Goal: Transaction & Acquisition: Obtain resource

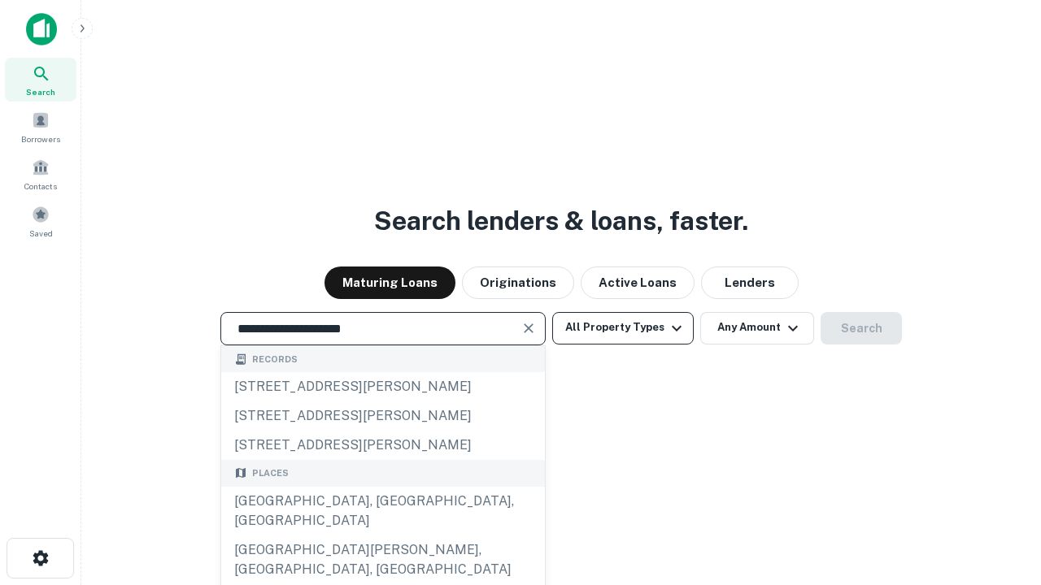
click at [382, 536] on div "[GEOGRAPHIC_DATA], [GEOGRAPHIC_DATA], [GEOGRAPHIC_DATA]" at bounding box center [383, 511] width 324 height 49
click at [623, 328] on button "All Property Types" at bounding box center [622, 328] width 141 height 33
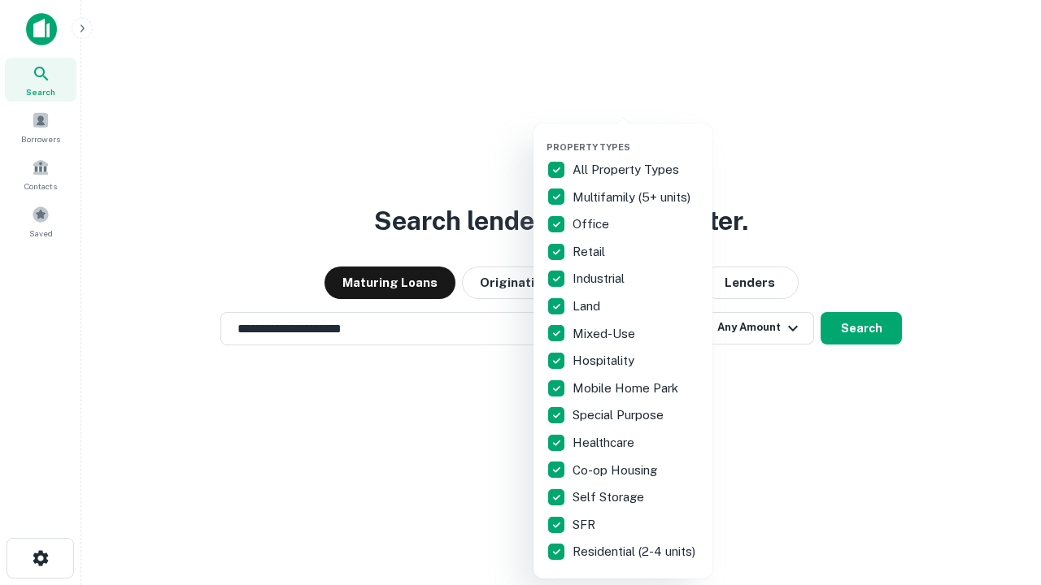
type input "**********"
click at [636, 137] on button "button" at bounding box center [635, 137] width 179 height 1
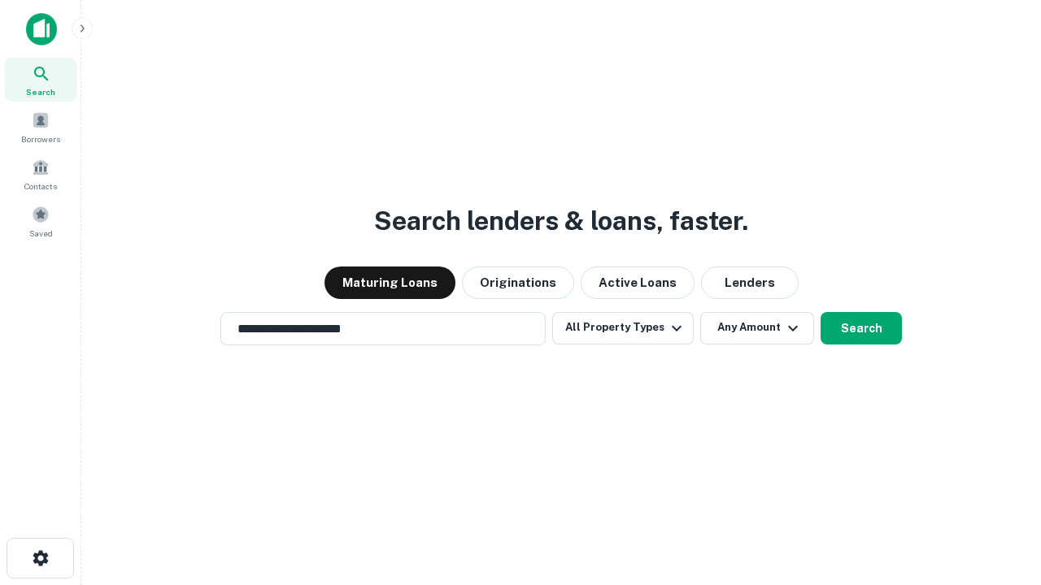
scroll to position [10, 196]
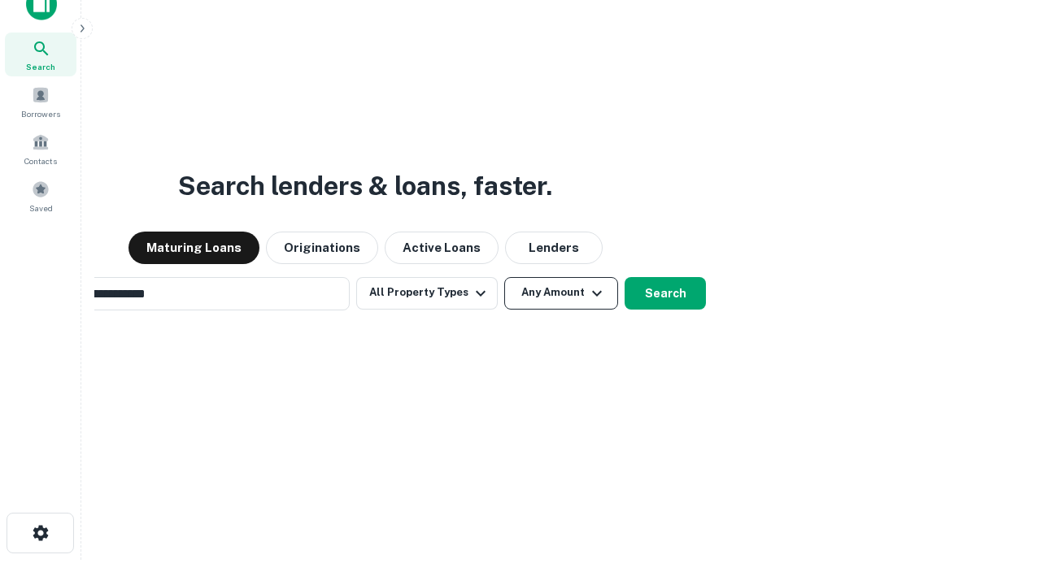
click at [504, 277] on button "Any Amount" at bounding box center [561, 293] width 114 height 33
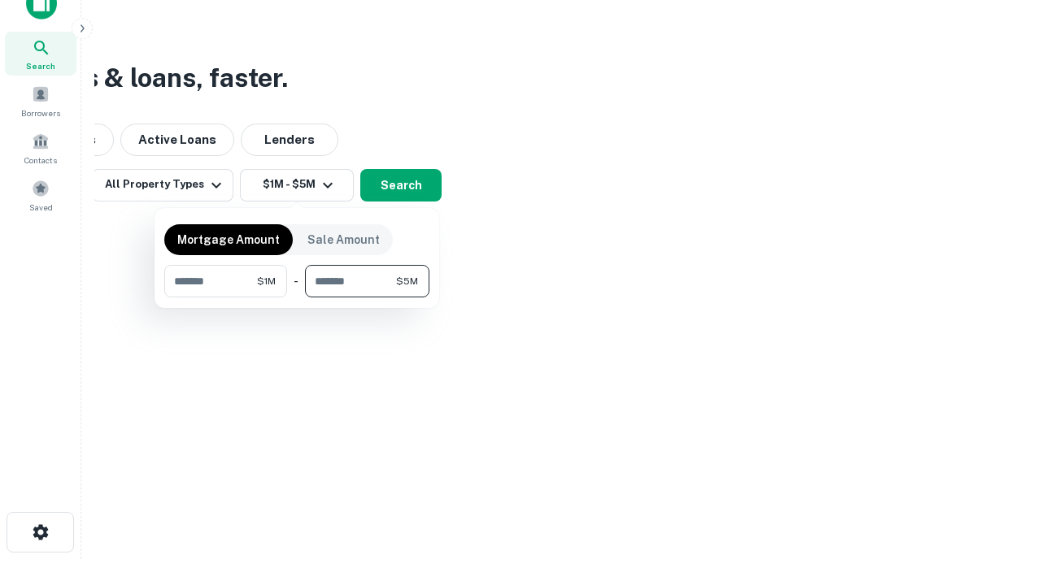
type input "*******"
click at [297, 298] on button "button" at bounding box center [296, 298] width 265 height 1
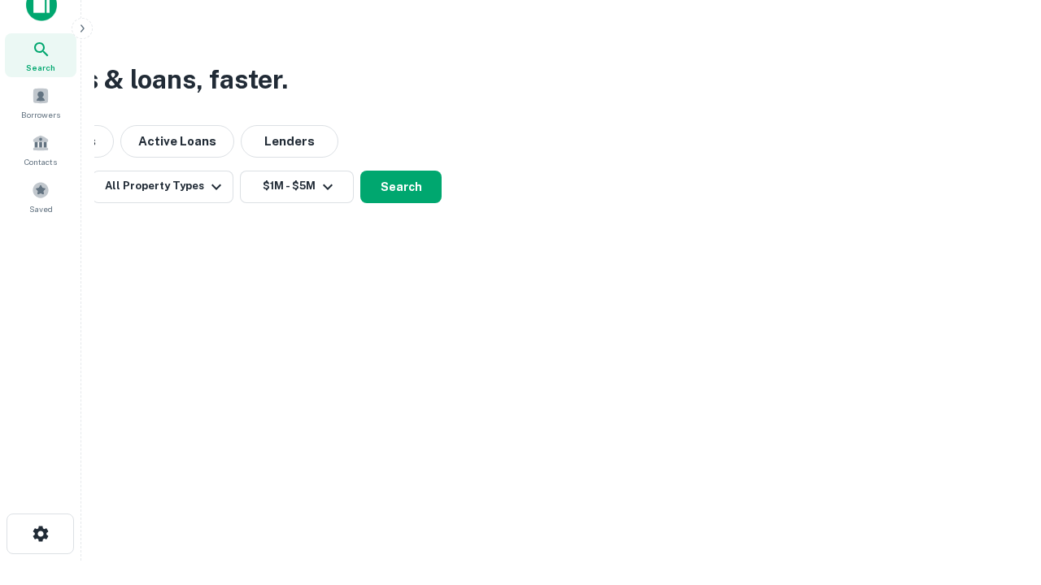
scroll to position [10, 300]
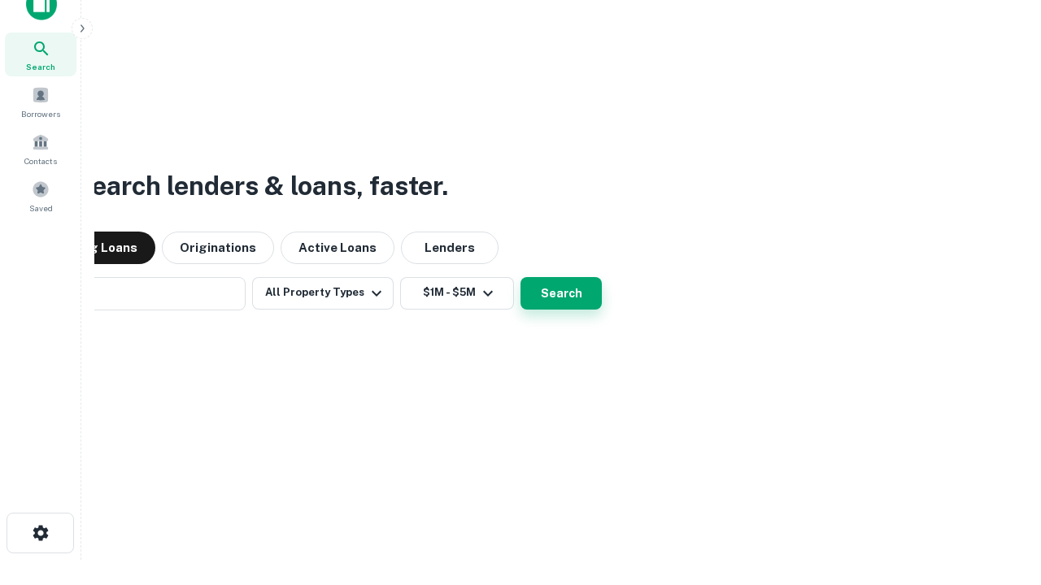
click at [520, 277] on button "Search" at bounding box center [560, 293] width 81 height 33
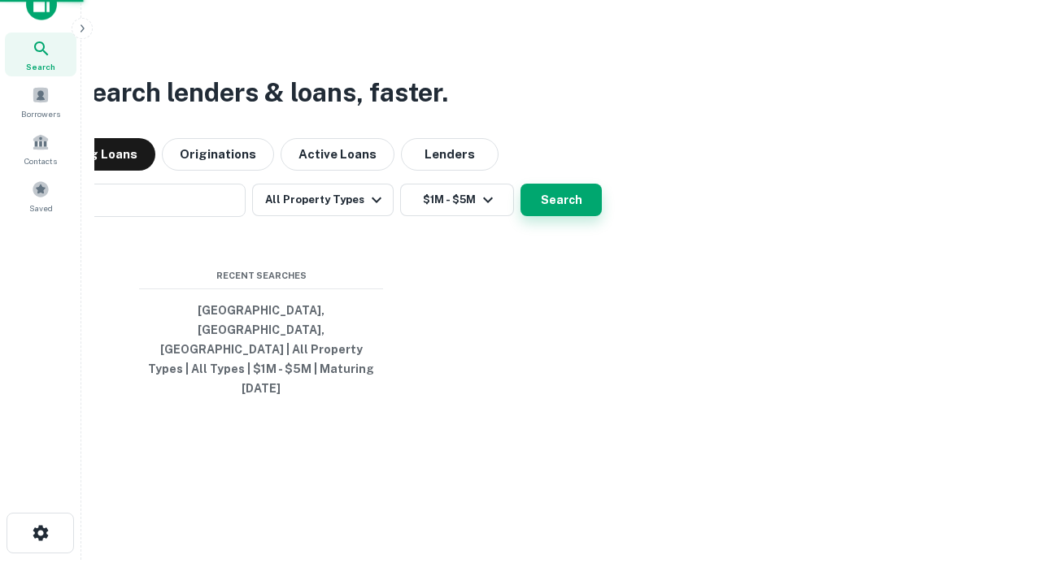
scroll to position [43, 460]
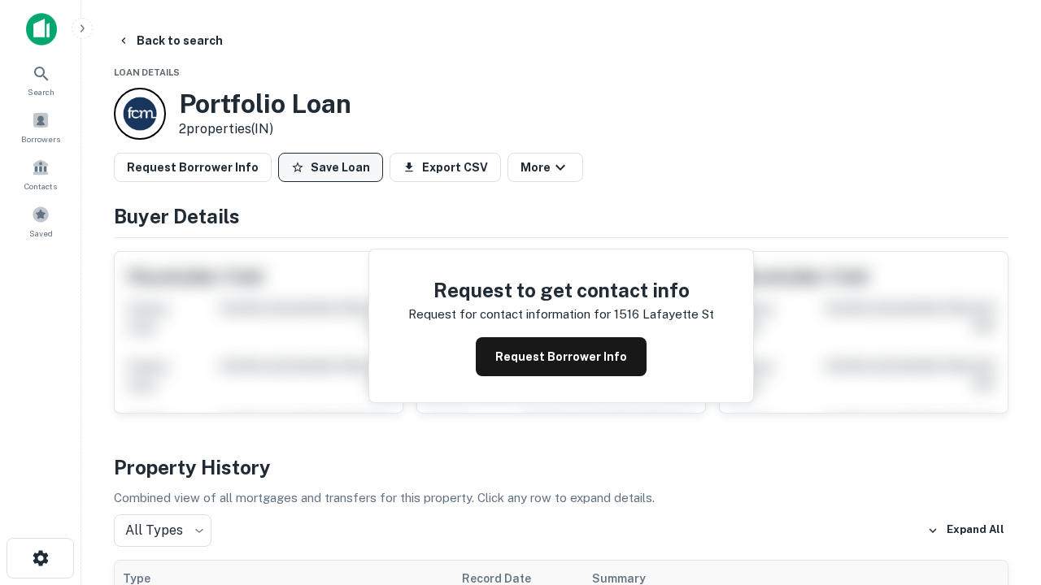
click at [330, 167] on button "Save Loan" at bounding box center [330, 167] width 105 height 29
click at [334, 167] on button "Loan Saved" at bounding box center [334, 167] width 112 height 29
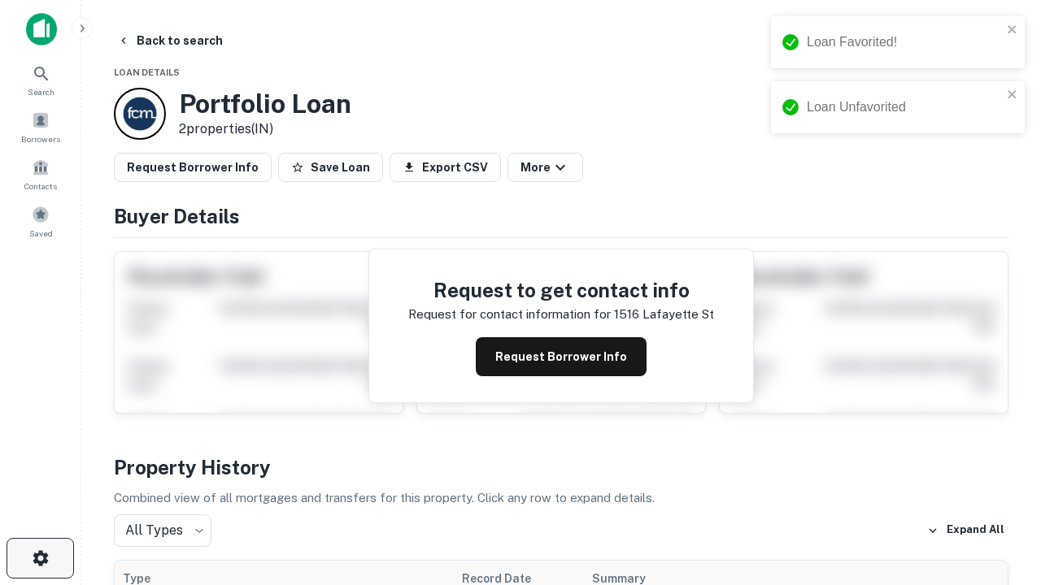
click at [40, 558] on icon "button" at bounding box center [41, 559] width 20 height 20
